Goal: Task Accomplishment & Management: Complete application form

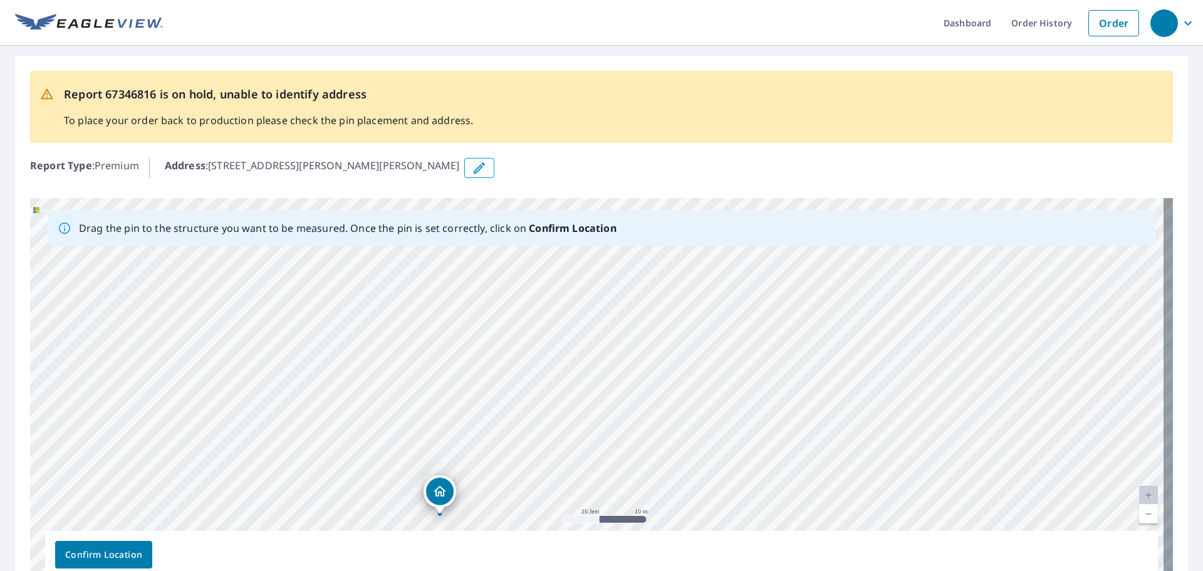
drag, startPoint x: 760, startPoint y: 307, endPoint x: 603, endPoint y: 429, distance: 198.8
click at [603, 429] on div "[STREET_ADDRESS][PERSON_NAME][PERSON_NAME]" at bounding box center [601, 394] width 1143 height 393
drag, startPoint x: 851, startPoint y: 320, endPoint x: 877, endPoint y: 286, distance: 42.5
click at [877, 286] on div "[STREET_ADDRESS][PERSON_NAME][PERSON_NAME]" at bounding box center [601, 394] width 1143 height 393
drag, startPoint x: 565, startPoint y: 405, endPoint x: 665, endPoint y: 238, distance: 195.0
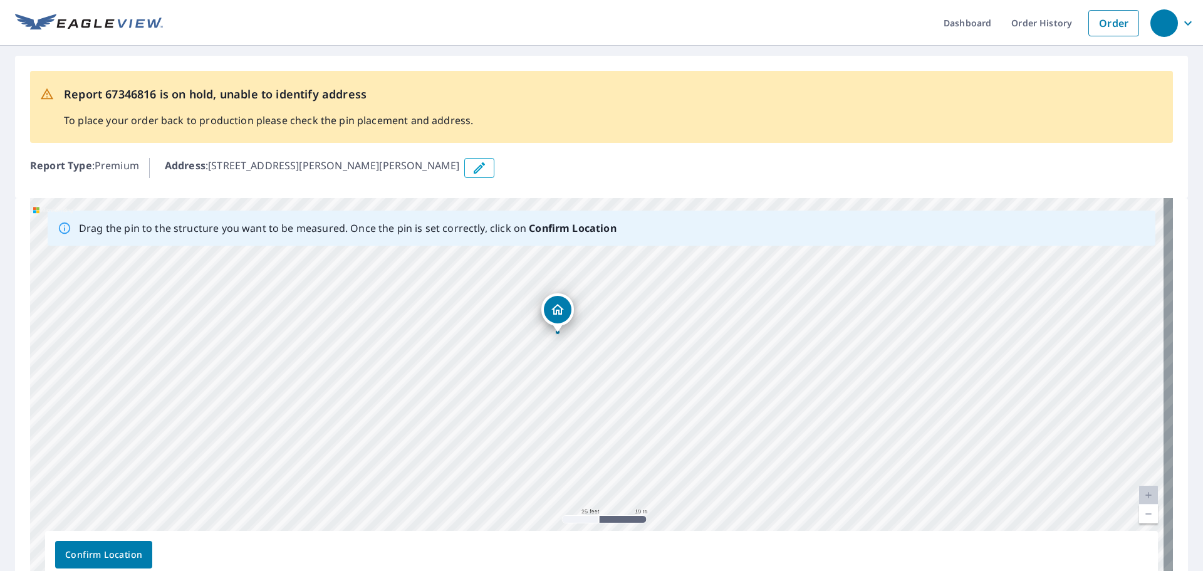
click at [670, 240] on div "Drag the pin to the structure you want to be measured. Once the pin is set corr…" at bounding box center [601, 394] width 1143 height 393
click at [780, 108] on div "Report 67346816 is on hold, unable to identify address To place your order back…" at bounding box center [601, 107] width 1143 height 72
click at [562, 140] on div "Report 67346816 is on hold, unable to identify address To place your order back…" at bounding box center [601, 107] width 1143 height 72
click at [529, 316] on div "[STREET_ADDRESS][PERSON_NAME][PERSON_NAME]" at bounding box center [601, 394] width 1143 height 393
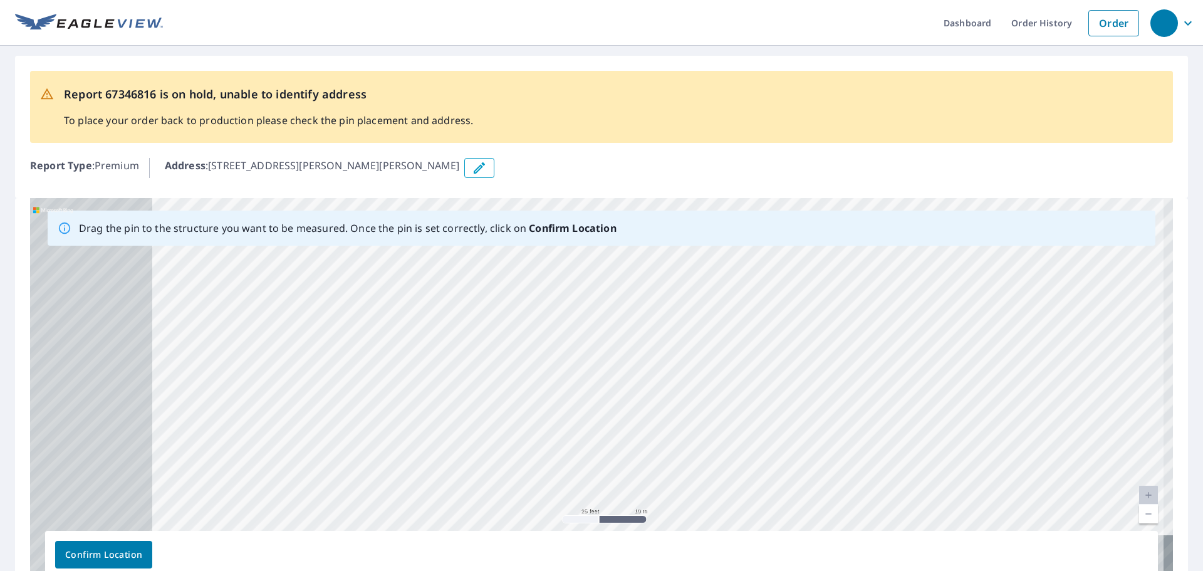
drag, startPoint x: 380, startPoint y: 356, endPoint x: 553, endPoint y: 252, distance: 201.5
click at [554, 255] on div "[STREET_ADDRESS][PERSON_NAME][PERSON_NAME]" at bounding box center [601, 394] width 1143 height 393
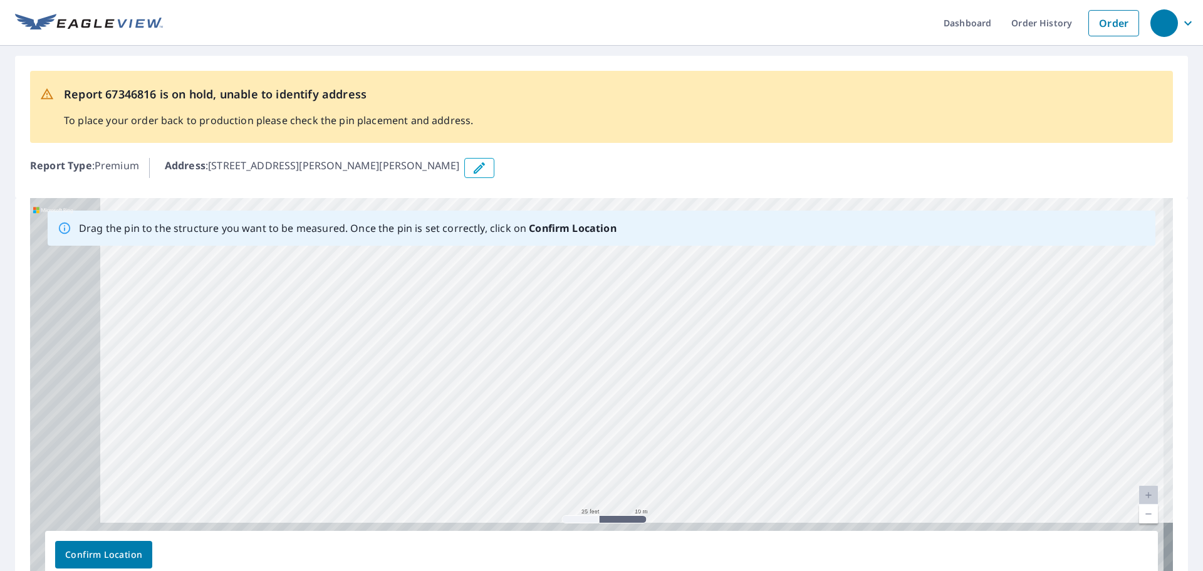
drag, startPoint x: 245, startPoint y: 432, endPoint x: 493, endPoint y: 259, distance: 302.4
click at [493, 259] on div "[STREET_ADDRESS][PERSON_NAME][PERSON_NAME]" at bounding box center [601, 394] width 1143 height 393
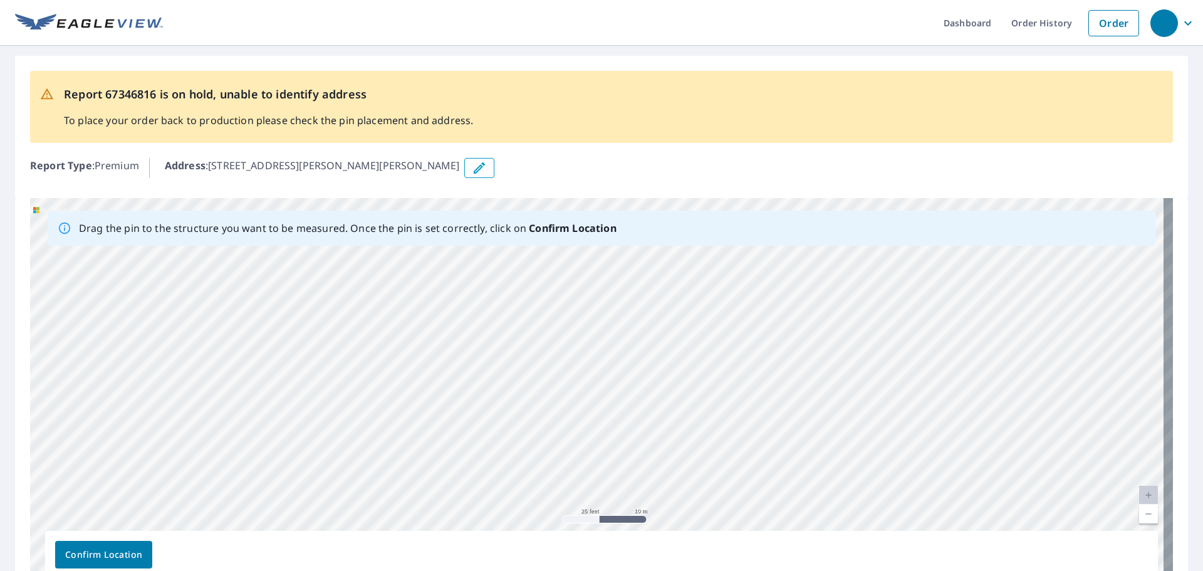
drag, startPoint x: 395, startPoint y: 338, endPoint x: 255, endPoint y: 222, distance: 182.0
click at [256, 222] on div "Drag the pin to the structure you want to be measured. Once the pin is set corr…" at bounding box center [601, 394] width 1143 height 393
click at [301, 222] on p "Drag the pin to the structure you want to be measured. Once the pin is set corr…" at bounding box center [348, 228] width 538 height 15
click at [353, 246] on div "[STREET_ADDRESS][PERSON_NAME][PERSON_NAME]" at bounding box center [601, 394] width 1143 height 393
drag, startPoint x: 814, startPoint y: 363, endPoint x: 491, endPoint y: 367, distance: 322.7
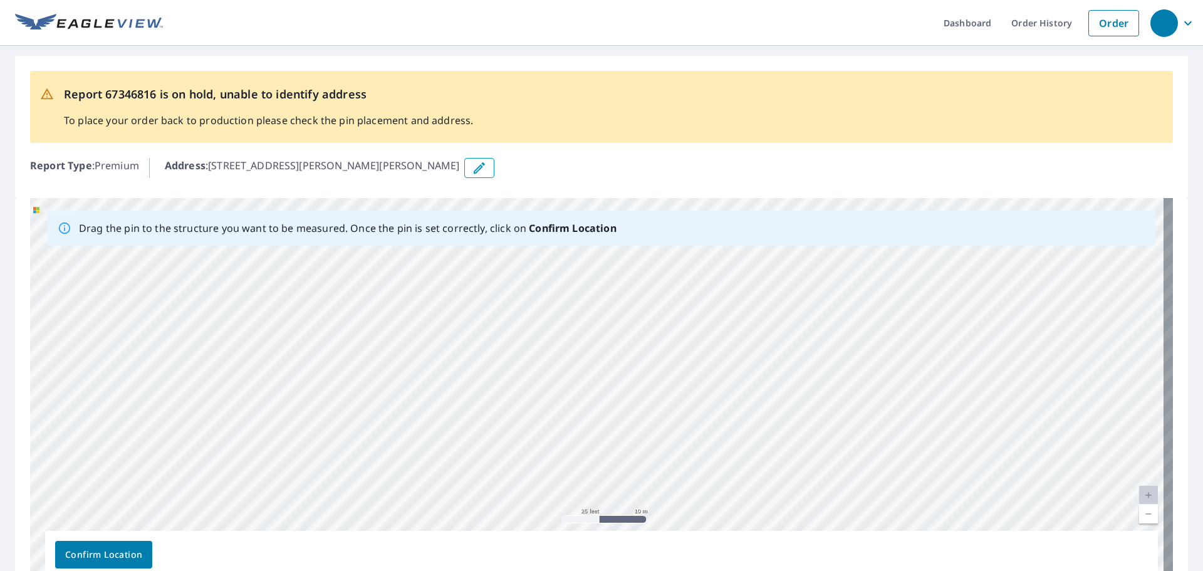
click at [491, 367] on div "[STREET_ADDRESS][PERSON_NAME][PERSON_NAME]" at bounding box center [601, 394] width 1143 height 393
drag, startPoint x: 784, startPoint y: 323, endPoint x: 826, endPoint y: 241, distance: 92.2
click at [826, 241] on div "Drag the pin to the structure you want to be measured. Once the pin is set corr…" at bounding box center [601, 394] width 1143 height 393
click at [827, 224] on div "Drag the pin to the structure you want to be measured. Once the pin is set corr…" at bounding box center [602, 228] width 1108 height 35
click at [631, 215] on div "Drag the pin to the structure you want to be measured. Once the pin is set corr…" at bounding box center [602, 228] width 1108 height 35
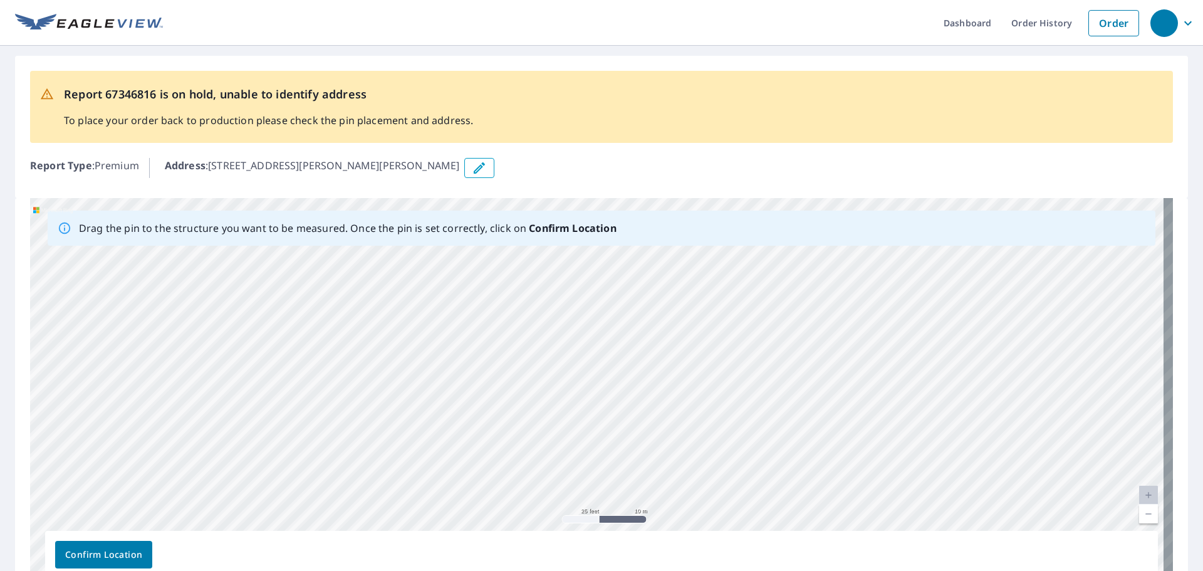
click at [784, 378] on div "[STREET_ADDRESS][PERSON_NAME][PERSON_NAME]" at bounding box center [601, 394] width 1143 height 393
click at [472, 170] on icon "button" at bounding box center [479, 167] width 15 height 15
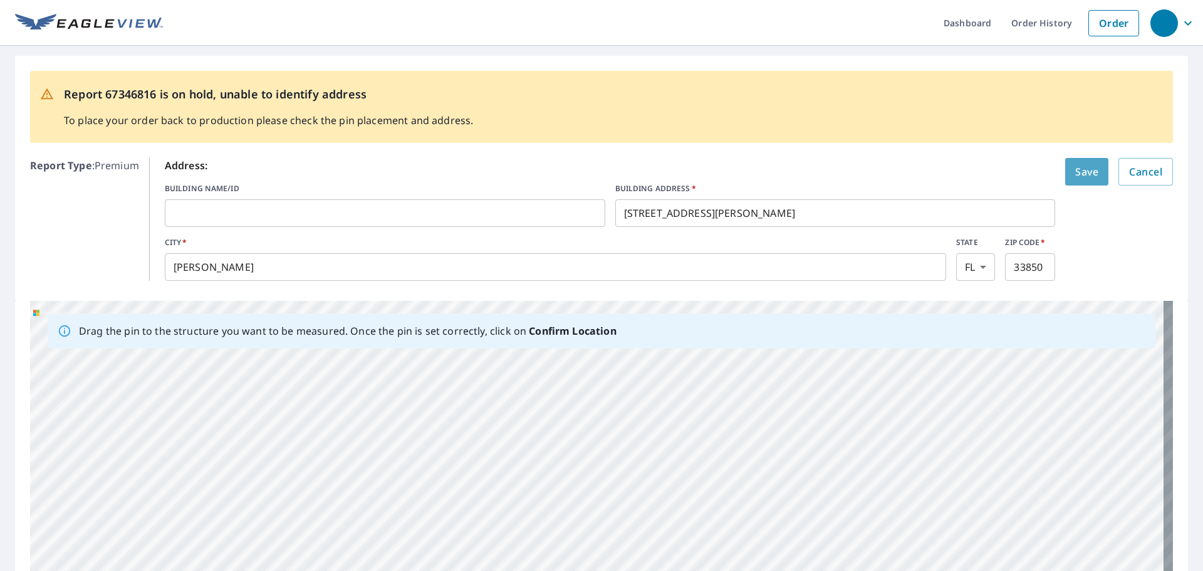
click at [1075, 172] on span "Save" at bounding box center [1086, 172] width 23 height 18
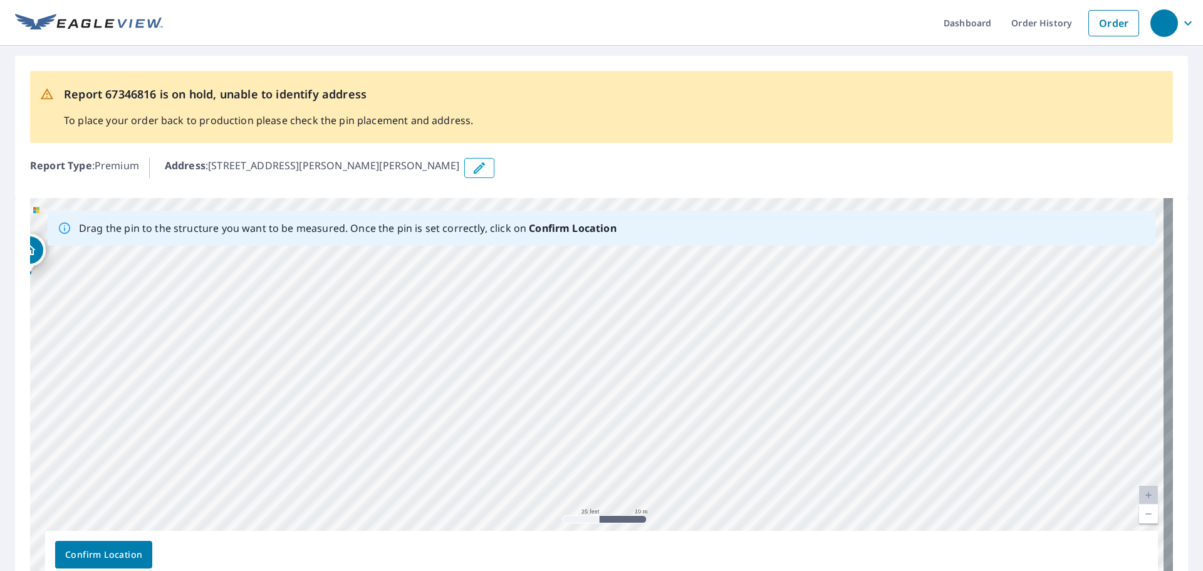
drag, startPoint x: 817, startPoint y: 315, endPoint x: 296, endPoint y: 169, distance: 541.3
click at [301, 165] on div "Report 67346816 is on hold, unable to identify address To place your order back…" at bounding box center [601, 331] width 1203 height 570
click at [340, 193] on div "Report 67346816 is on hold, unable to identify address To place your order back…" at bounding box center [601, 127] width 1173 height 142
click at [336, 199] on div "[STREET_ADDRESS][PERSON_NAME][PERSON_NAME]" at bounding box center [601, 394] width 1143 height 393
drag, startPoint x: 677, startPoint y: 476, endPoint x: 780, endPoint y: 397, distance: 129.6
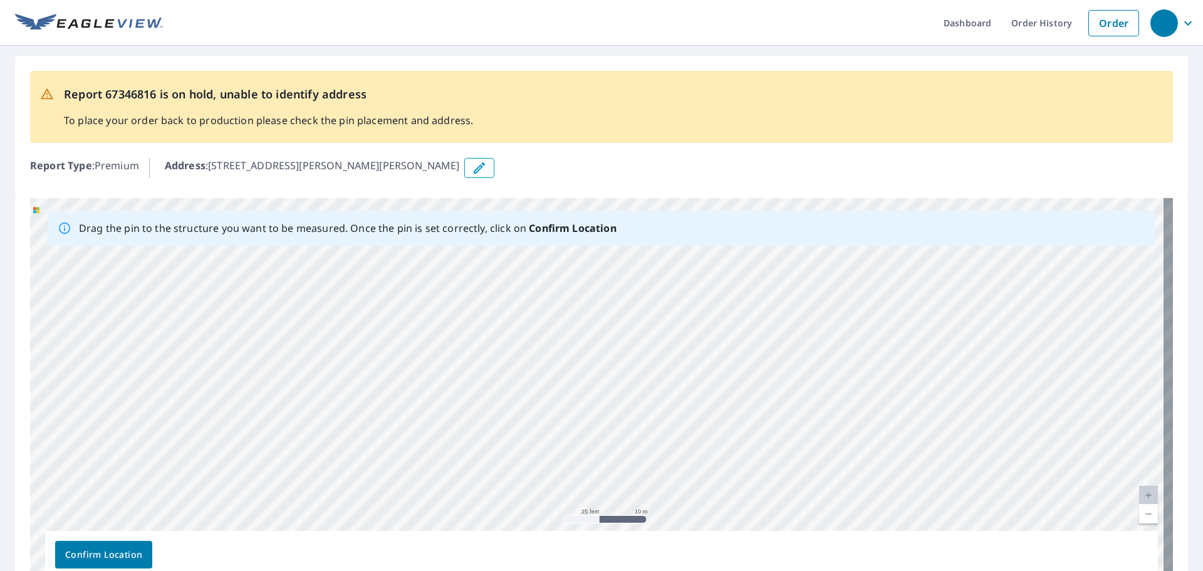
click at [780, 397] on div "[STREET_ADDRESS][PERSON_NAME][PERSON_NAME]" at bounding box center [601, 394] width 1143 height 393
drag, startPoint x: 502, startPoint y: 341, endPoint x: 722, endPoint y: 513, distance: 278.6
click at [722, 513] on div "[STREET_ADDRESS][PERSON_NAME][PERSON_NAME]" at bounding box center [601, 394] width 1143 height 393
drag, startPoint x: 516, startPoint y: 422, endPoint x: 647, endPoint y: 425, distance: 131.0
click at [647, 425] on div "[STREET_ADDRESS][PERSON_NAME][PERSON_NAME]" at bounding box center [601, 394] width 1143 height 393
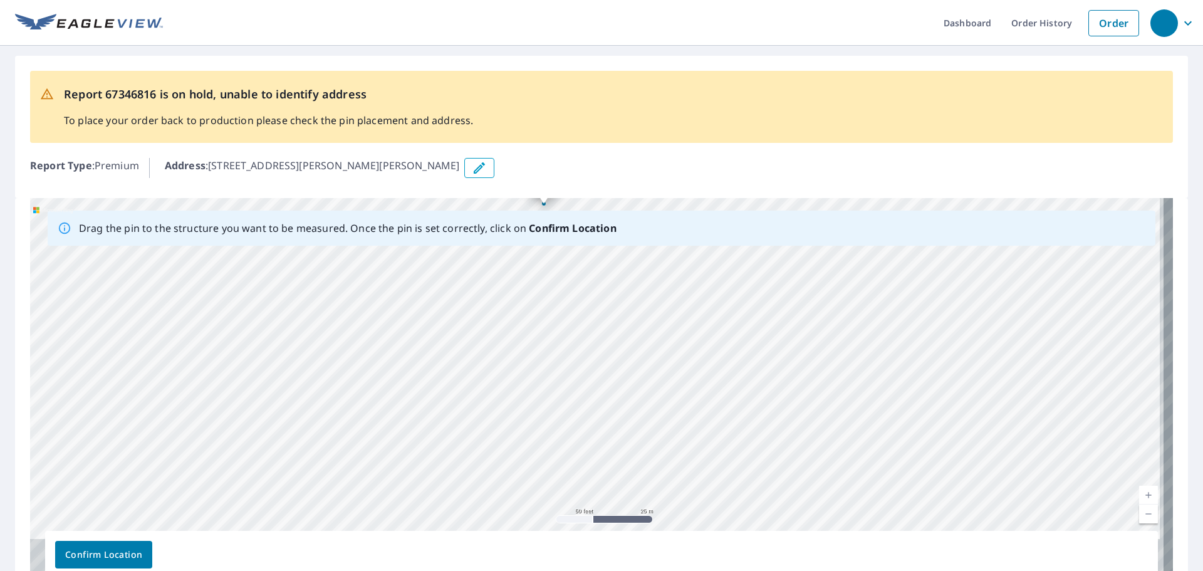
drag, startPoint x: 626, startPoint y: 380, endPoint x: 622, endPoint y: 237, distance: 142.9
click at [622, 237] on div "Drag the pin to the structure you want to be measured. Once the pin is set corr…" at bounding box center [601, 394] width 1143 height 393
drag, startPoint x: 670, startPoint y: 444, endPoint x: 626, endPoint y: 288, distance: 161.5
click at [627, 289] on div "[STREET_ADDRESS][PERSON_NAME][PERSON_NAME]" at bounding box center [601, 394] width 1143 height 393
drag, startPoint x: 711, startPoint y: 364, endPoint x: 752, endPoint y: 305, distance: 72.5
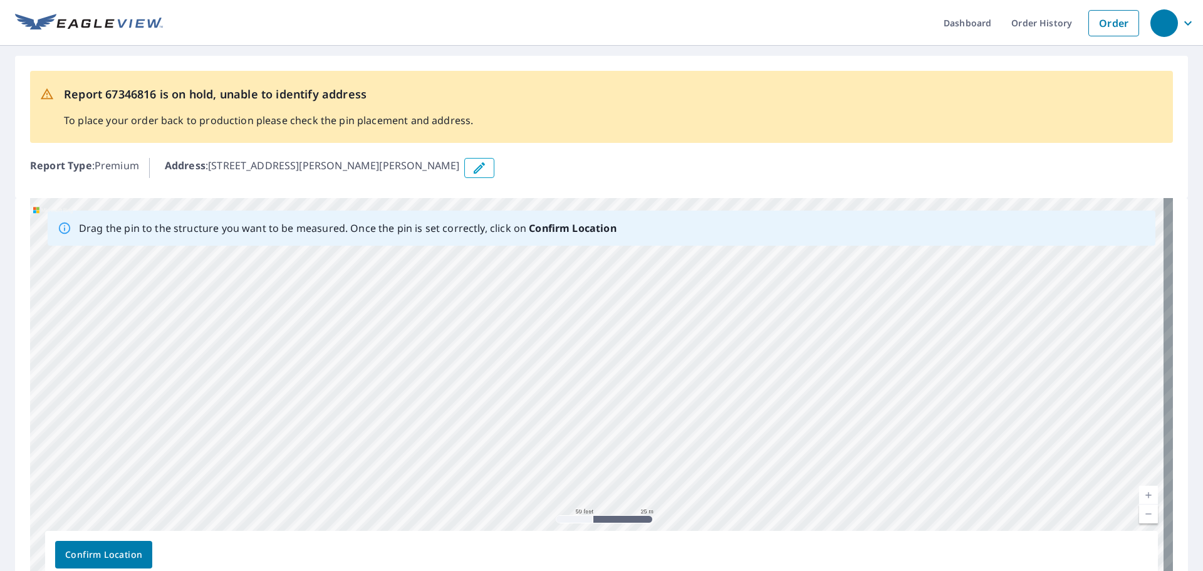
click at [752, 305] on div "[STREET_ADDRESS][PERSON_NAME][PERSON_NAME]" at bounding box center [601, 394] width 1143 height 393
click at [470, 166] on button "button" at bounding box center [479, 168] width 30 height 20
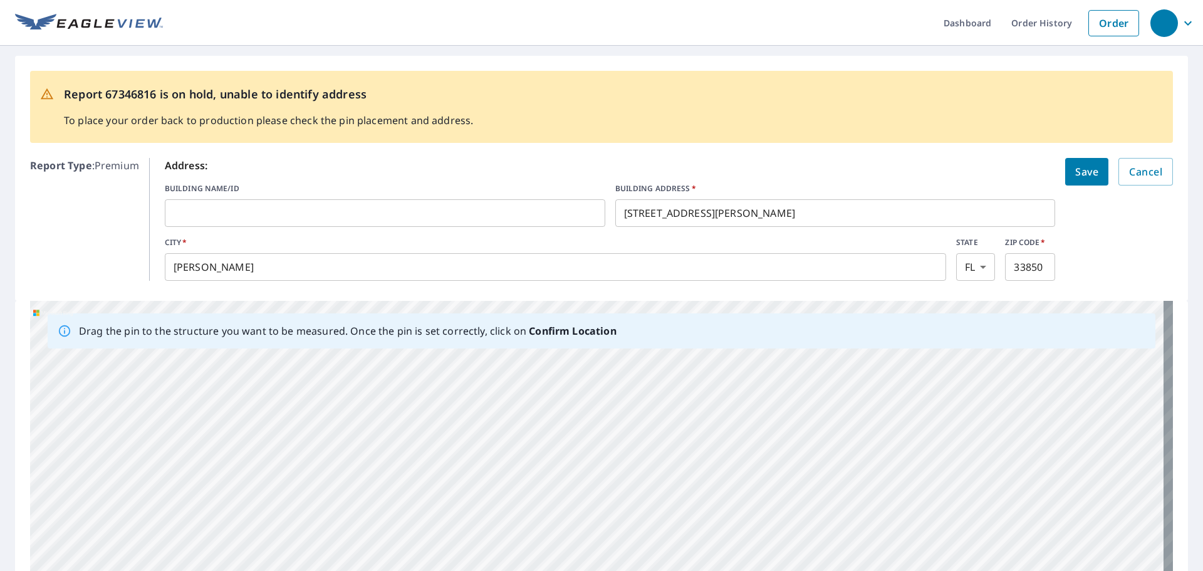
click at [751, 211] on input "[STREET_ADDRESS][PERSON_NAME]" at bounding box center [835, 212] width 440 height 35
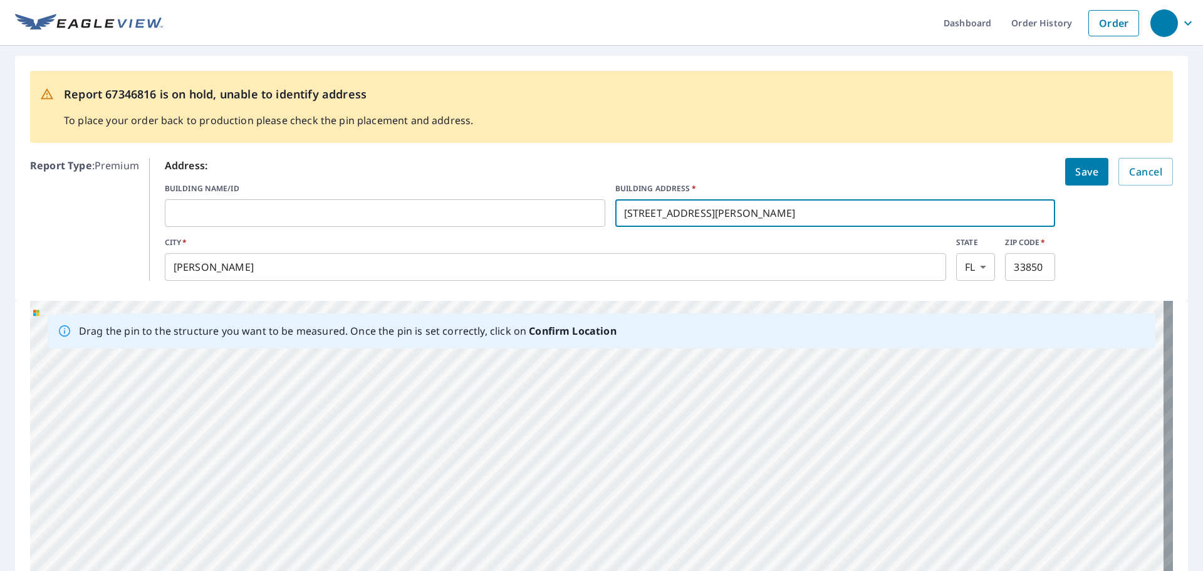
type input "[STREET_ADDRESS][PERSON_NAME]"
click at [1077, 170] on span "Save" at bounding box center [1086, 172] width 23 height 18
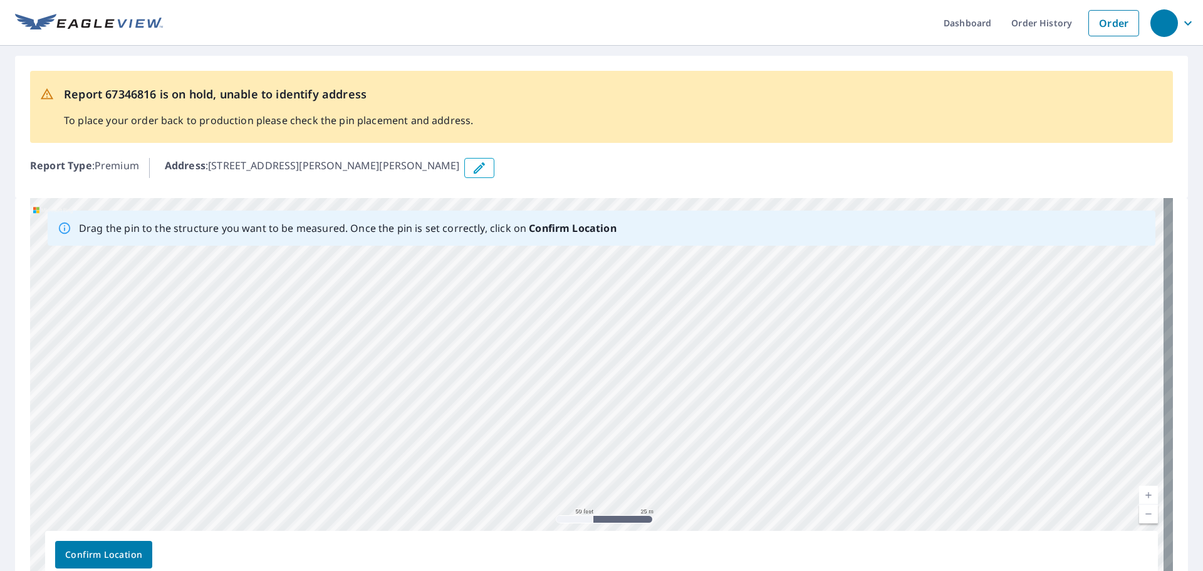
drag, startPoint x: 639, startPoint y: 437, endPoint x: 623, endPoint y: 266, distance: 171.8
click at [623, 266] on div "[STREET_ADDRESS][PERSON_NAME][PERSON_NAME]" at bounding box center [601, 394] width 1143 height 393
click at [604, 411] on div "[STREET_ADDRESS][PERSON_NAME][PERSON_NAME]" at bounding box center [601, 394] width 1143 height 393
click at [606, 411] on div "[STREET_ADDRESS][PERSON_NAME][PERSON_NAME]" at bounding box center [601, 394] width 1143 height 393
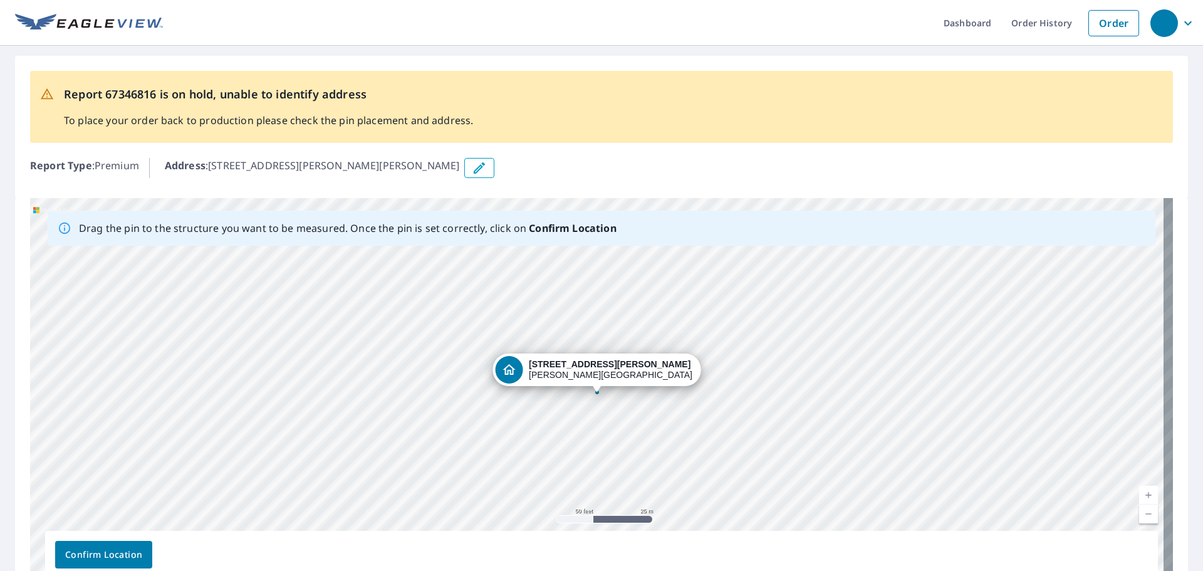
click at [606, 411] on div "[STREET_ADDRESS][PERSON_NAME][PERSON_NAME]" at bounding box center [601, 394] width 1143 height 393
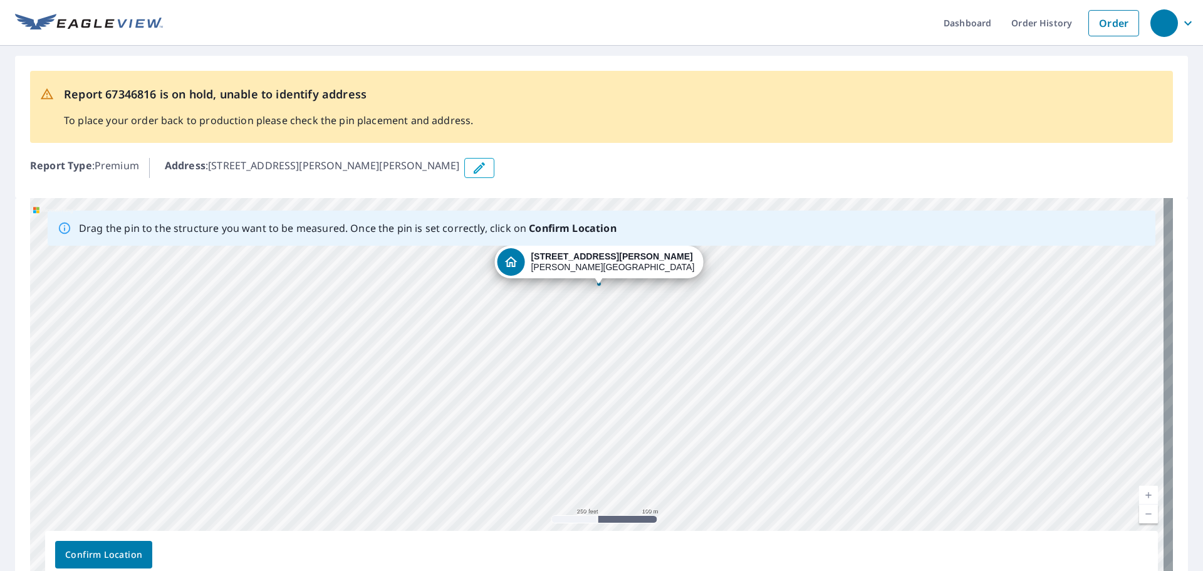
drag, startPoint x: 655, startPoint y: 498, endPoint x: 622, endPoint y: 296, distance: 204.5
click at [622, 296] on div "[STREET_ADDRESS][PERSON_NAME][PERSON_NAME]" at bounding box center [601, 394] width 1143 height 393
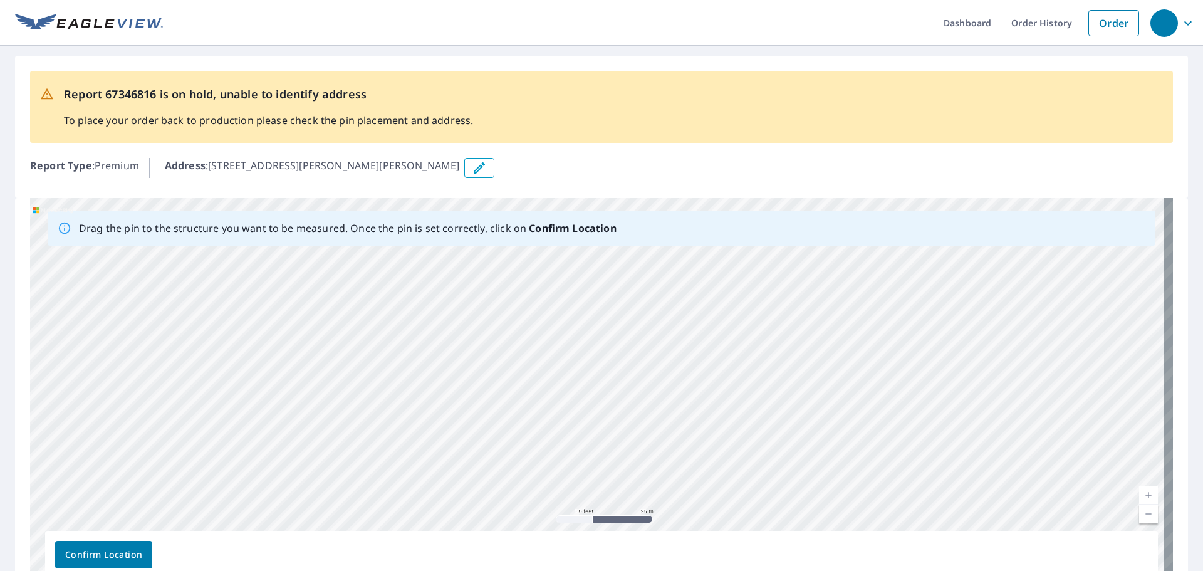
click at [617, 321] on div "[STREET_ADDRESS][PERSON_NAME][PERSON_NAME]" at bounding box center [601, 394] width 1143 height 393
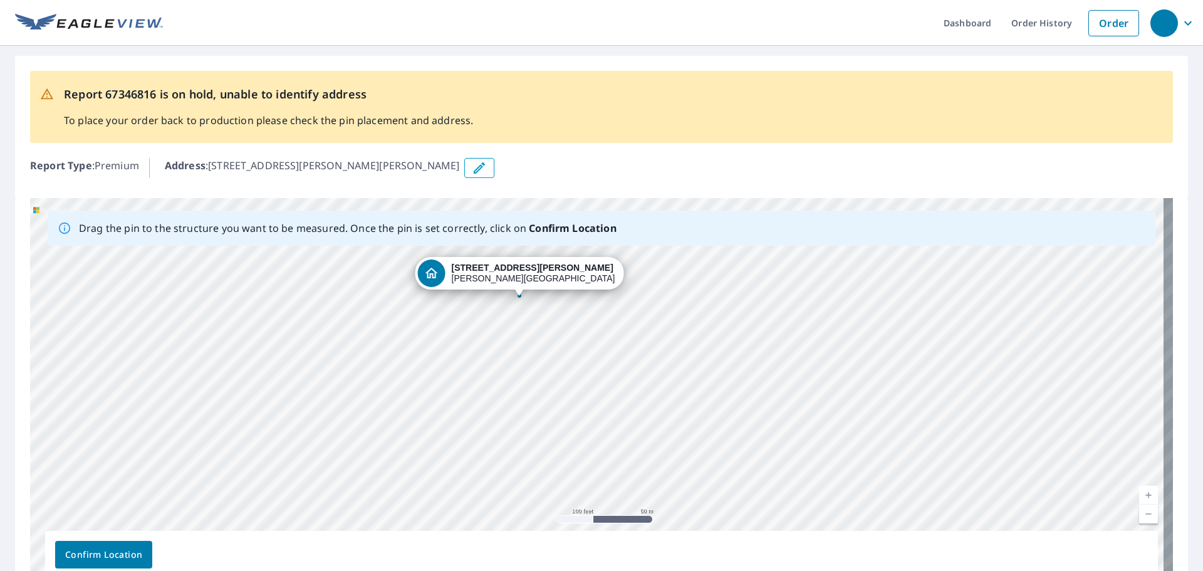
drag, startPoint x: 566, startPoint y: 425, endPoint x: 546, endPoint y: 383, distance: 47.1
click at [546, 383] on div "[STREET_ADDRESS][PERSON_NAME][PERSON_NAME]" at bounding box center [601, 394] width 1143 height 393
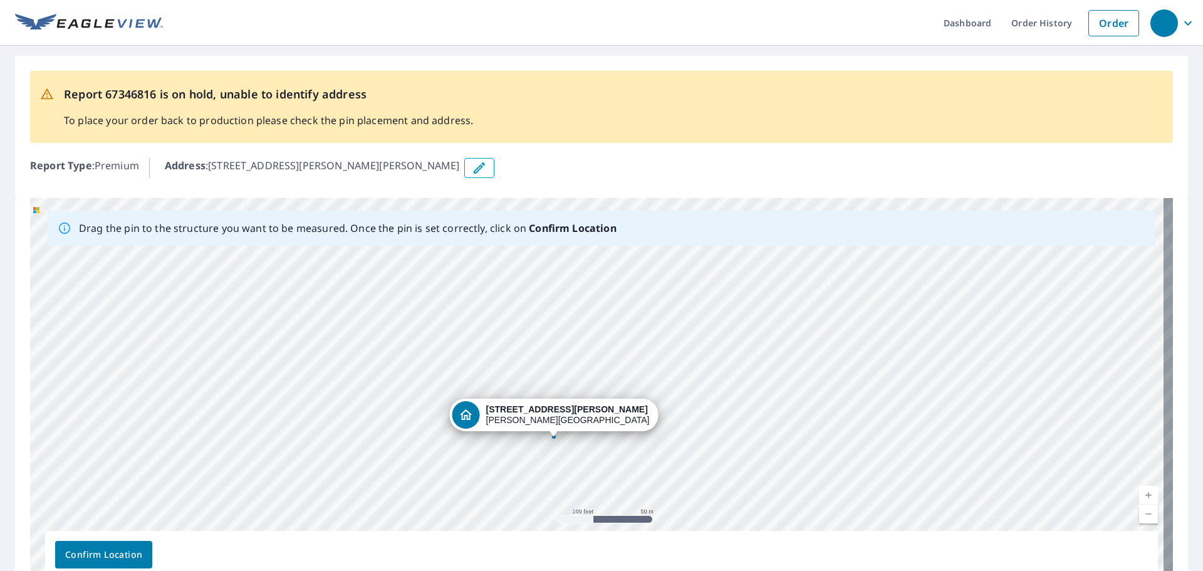
drag, startPoint x: 519, startPoint y: 295, endPoint x: 555, endPoint y: 432, distance: 141.8
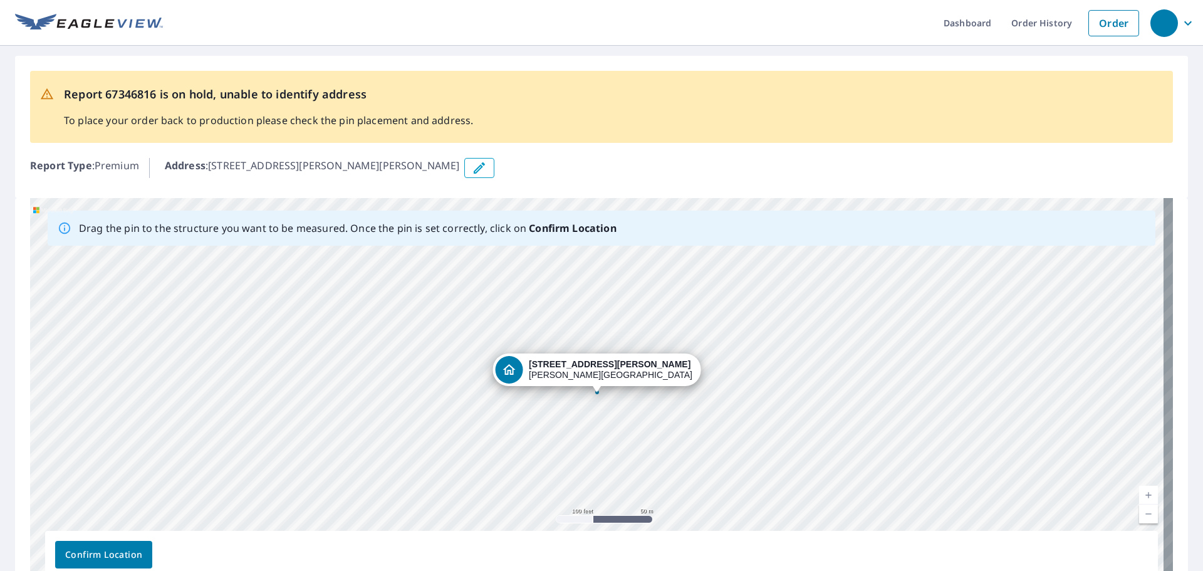
click at [95, 548] on span "Confirm Location" at bounding box center [103, 555] width 77 height 16
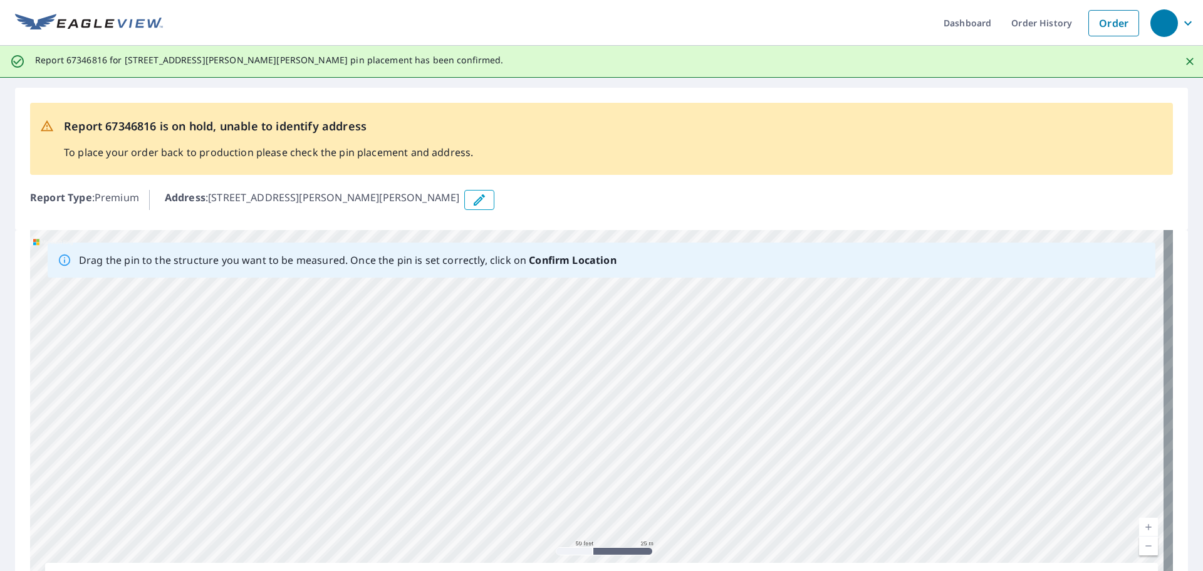
drag, startPoint x: 534, startPoint y: 353, endPoint x: 612, endPoint y: 565, distance: 225.6
click at [612, 565] on div "Drag the pin to the structure you want to be measured. Once the pin is set corr…" at bounding box center [601, 426] width 1143 height 393
drag, startPoint x: 604, startPoint y: 424, endPoint x: 601, endPoint y: 501, distance: 76.5
click at [601, 501] on div "[STREET_ADDRESS][PERSON_NAME][PERSON_NAME]" at bounding box center [601, 426] width 1143 height 393
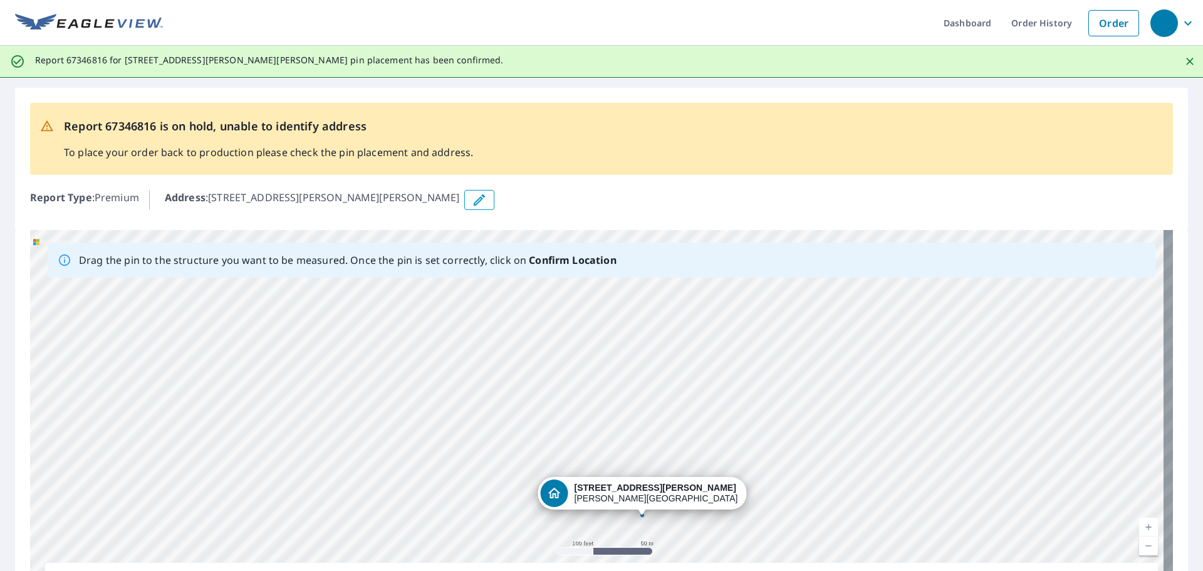
click at [642, 511] on div "[STREET_ADDRESS][PERSON_NAME][PERSON_NAME]" at bounding box center [601, 426] width 1143 height 393
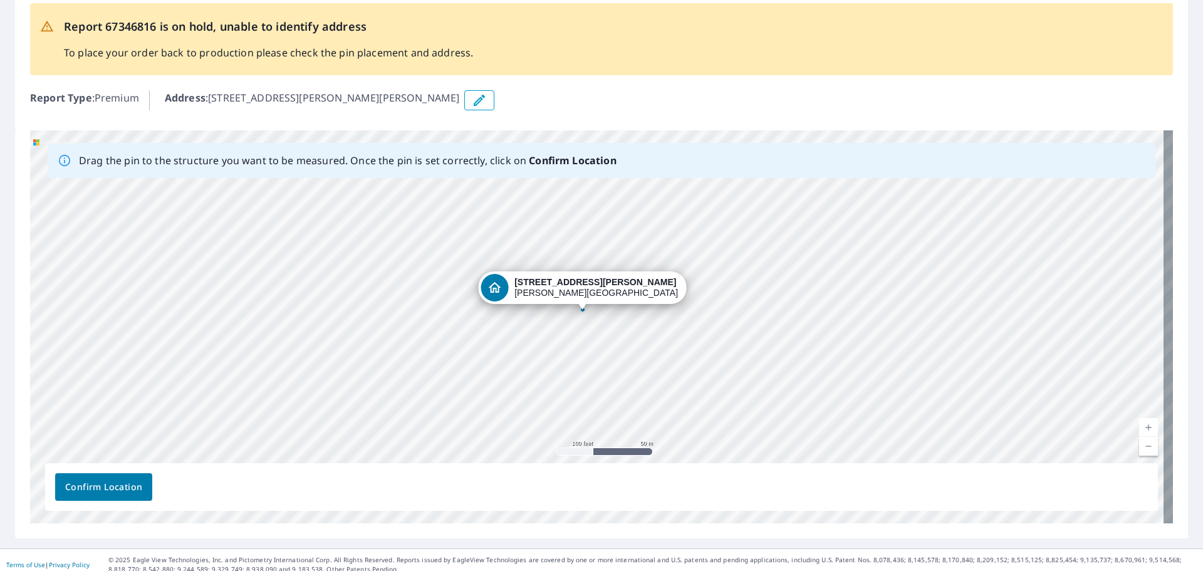
scroll to position [109, 0]
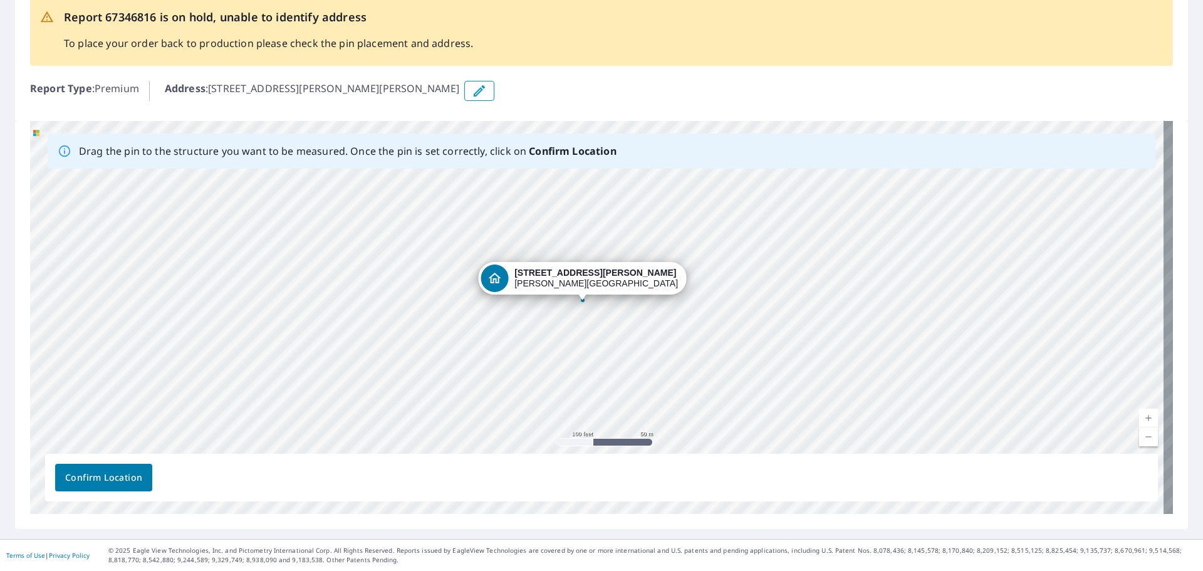
click at [101, 470] on span "Confirm Location" at bounding box center [103, 478] width 77 height 16
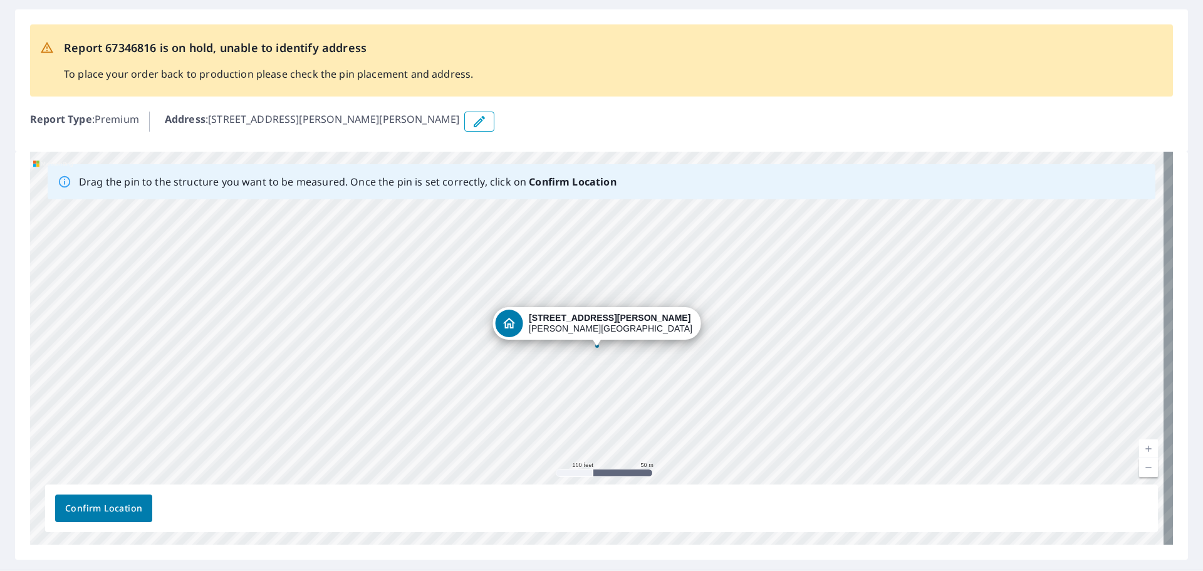
scroll to position [0, 0]
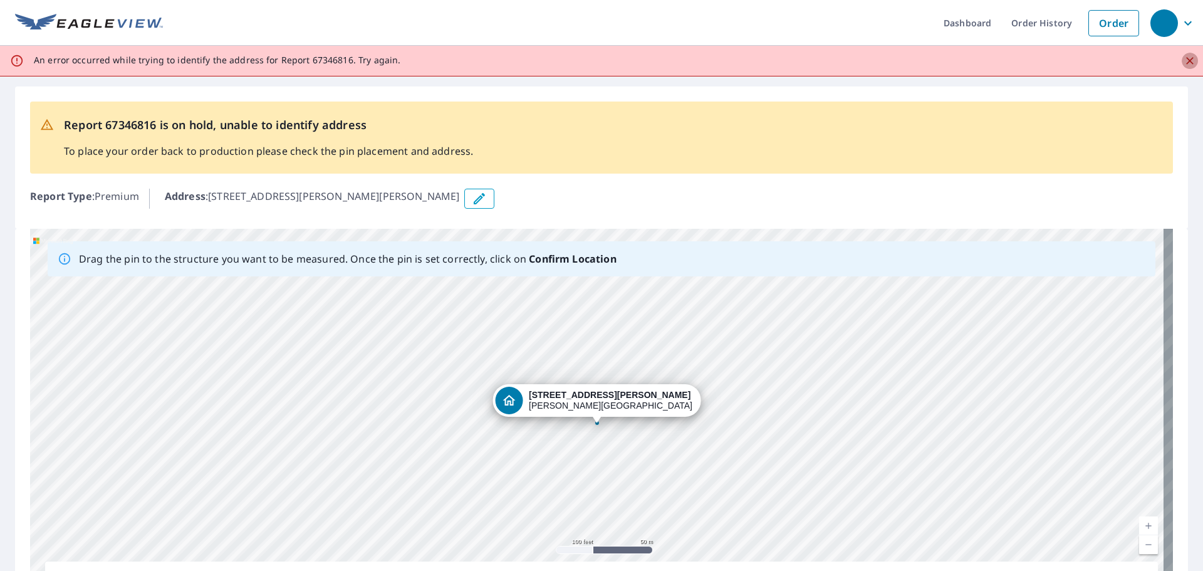
click at [1186, 61] on icon "Close" at bounding box center [1190, 61] width 8 height 8
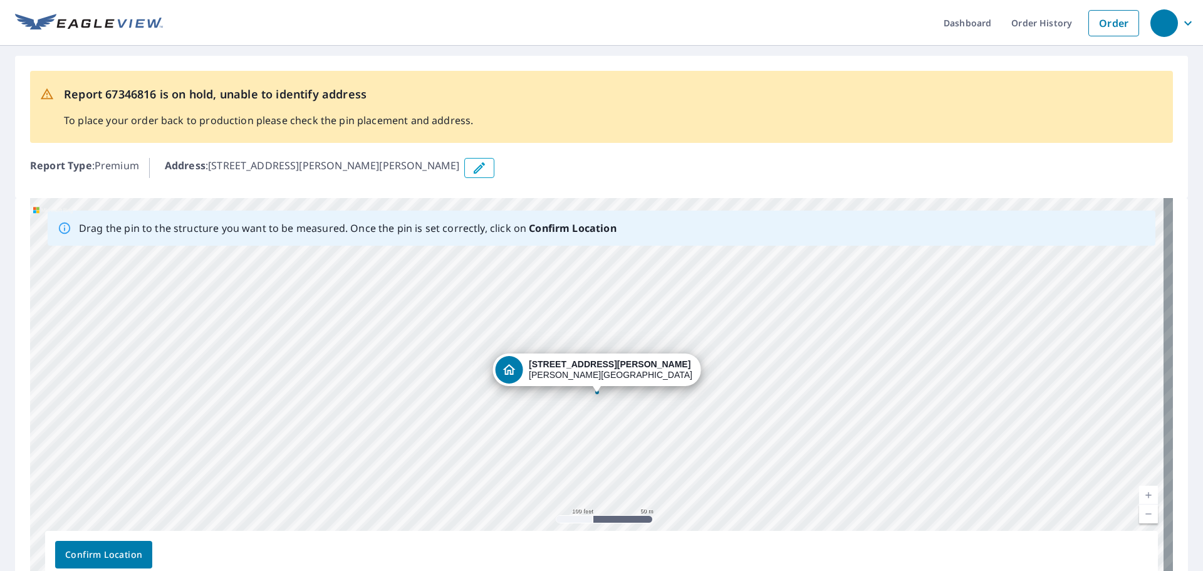
click at [96, 557] on span "Confirm Location" at bounding box center [103, 555] width 77 height 16
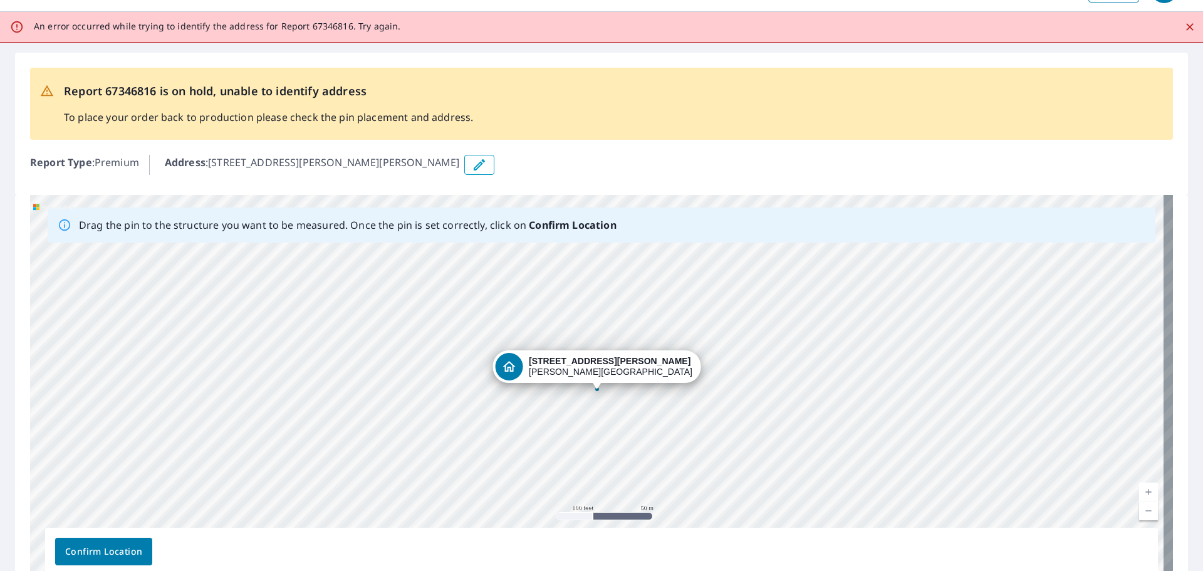
scroll to position [108, 0]
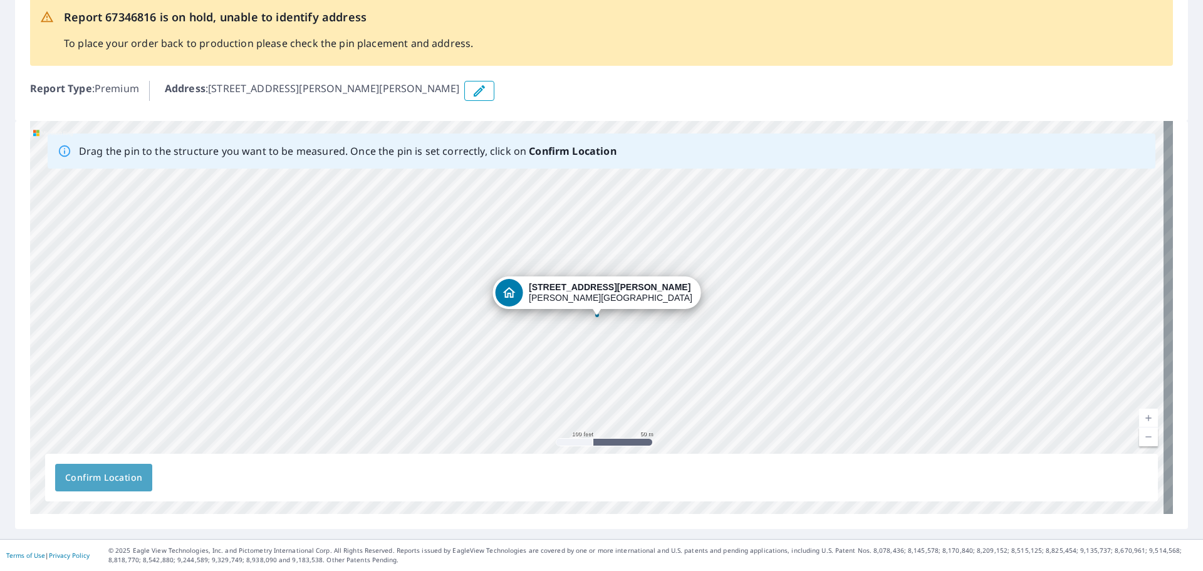
click at [111, 479] on span "Confirm Location" at bounding box center [103, 478] width 77 height 16
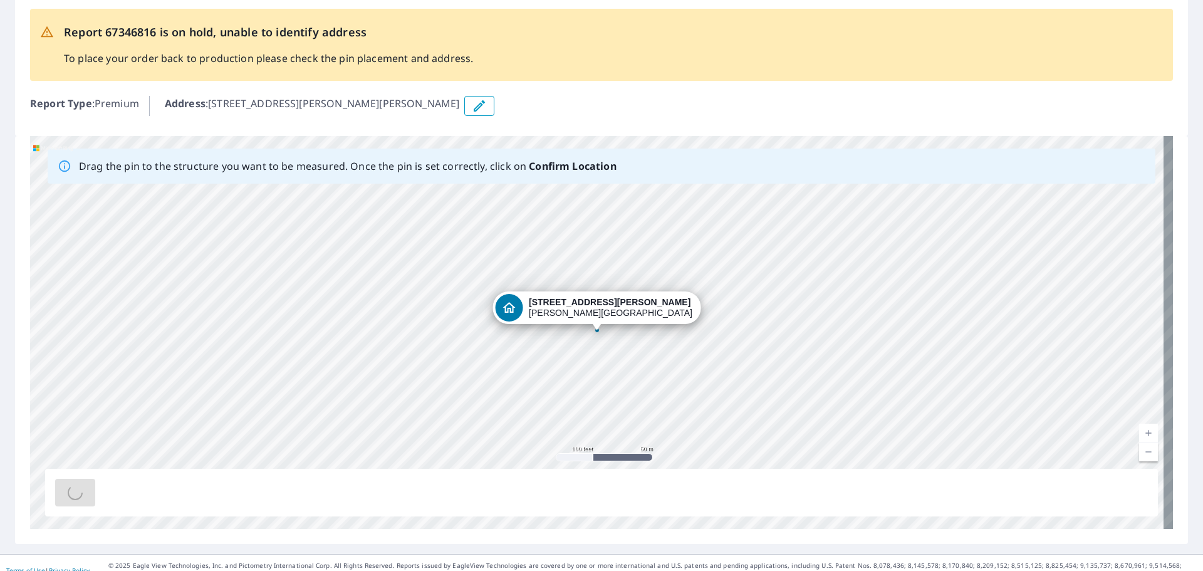
scroll to position [0, 0]
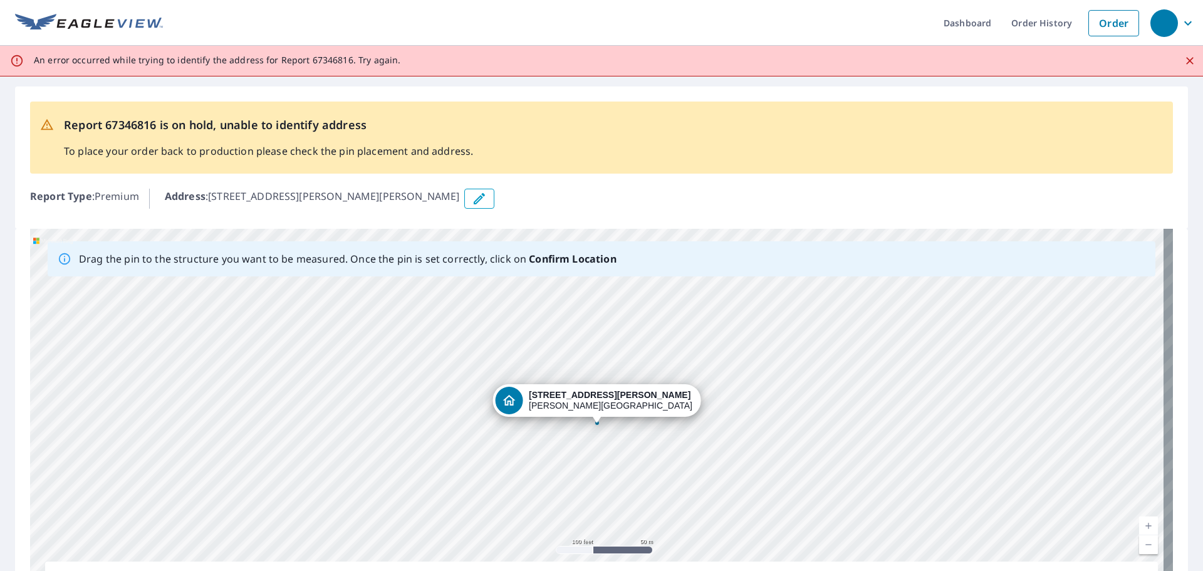
click at [1186, 64] on icon "Close" at bounding box center [1190, 61] width 8 height 8
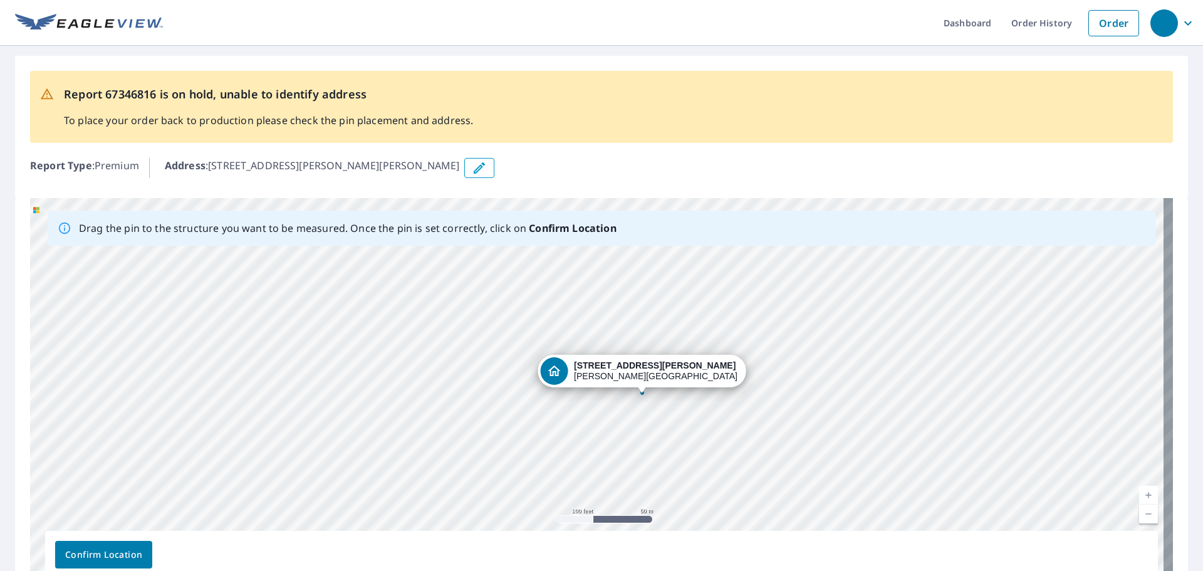
click at [95, 544] on button "Confirm Location" at bounding box center [103, 555] width 97 height 28
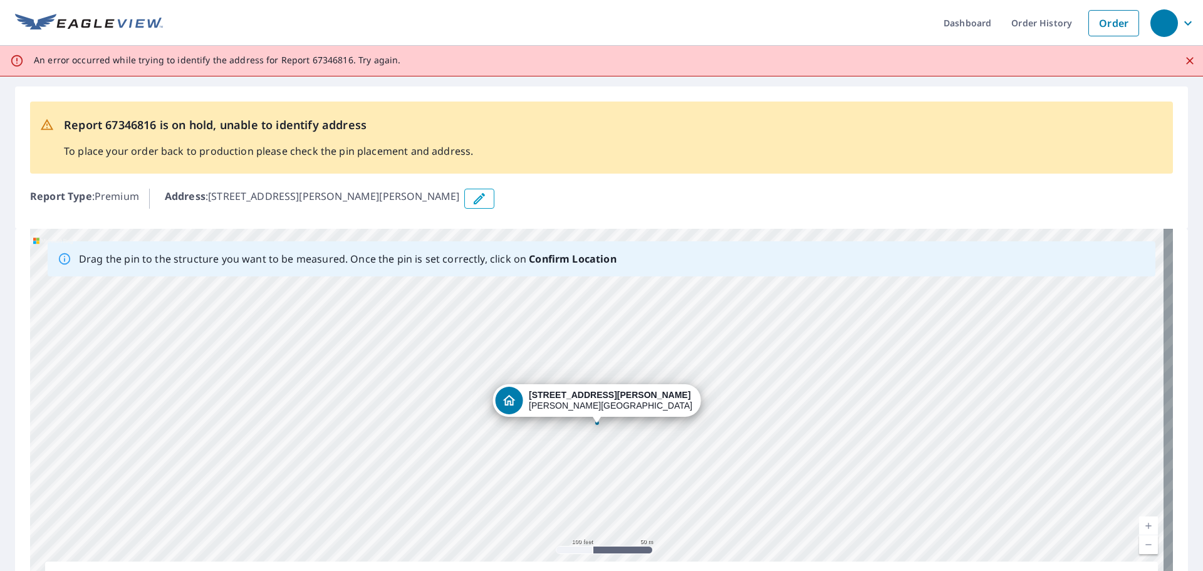
click at [1184, 60] on icon "Close" at bounding box center [1190, 61] width 13 height 13
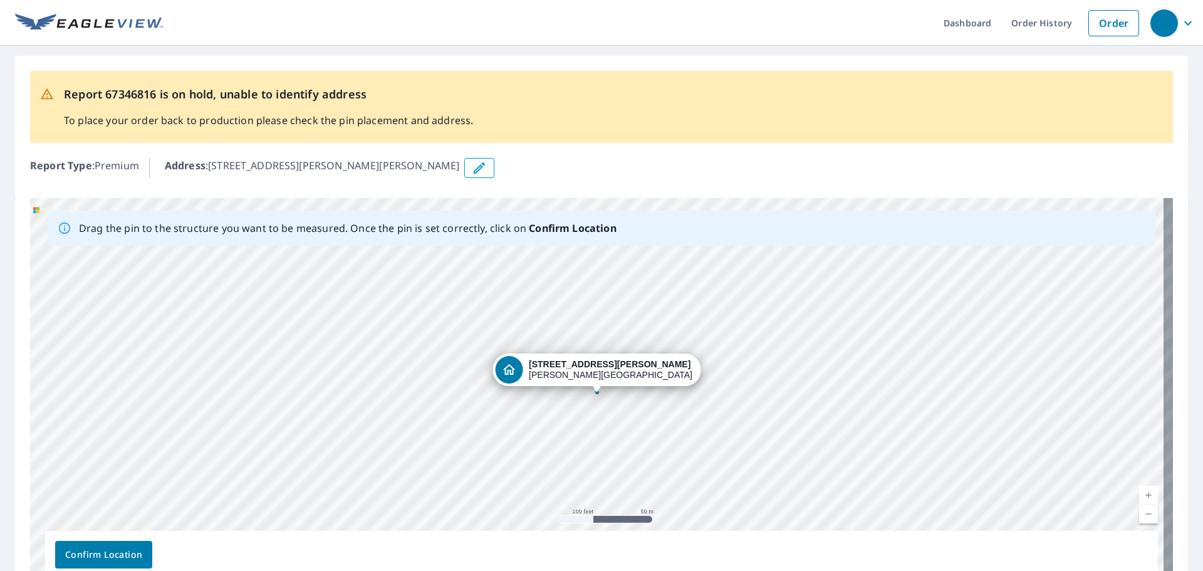
drag, startPoint x: 640, startPoint y: 15, endPoint x: 641, endPoint y: 23, distance: 7.6
click at [641, 23] on ul "Dashboard Order History Order" at bounding box center [654, 23] width 982 height 46
